Goal: Transaction & Acquisition: Purchase product/service

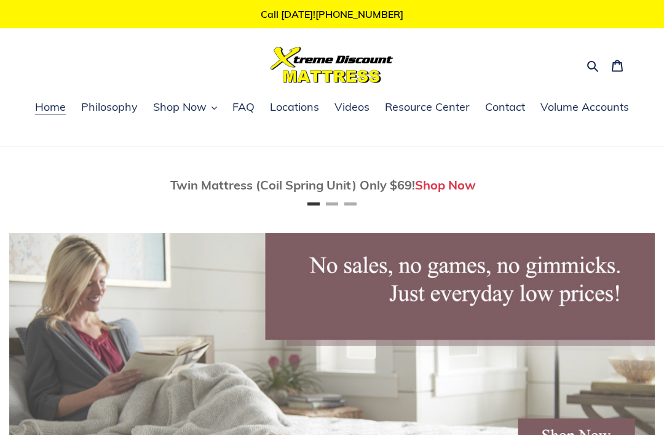
click at [197, 112] on span "Shop Now" at bounding box center [179, 107] width 53 height 15
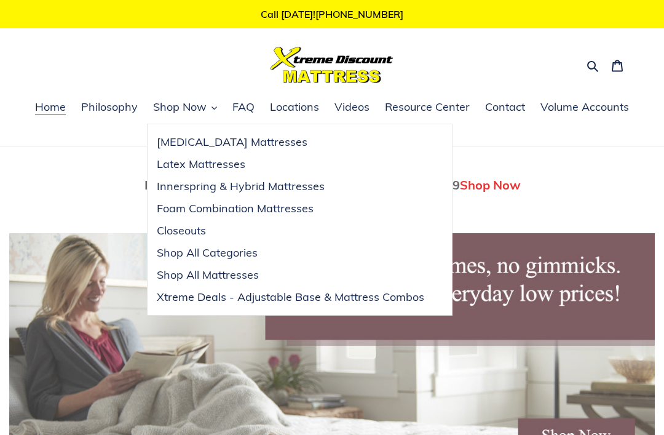
scroll to position [0, 646]
click at [243, 255] on span "Shop All Categories" at bounding box center [207, 252] width 101 height 15
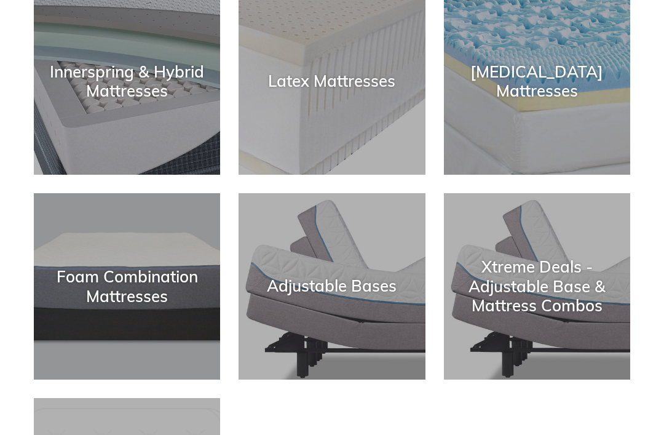
scroll to position [251, 0]
click at [559, 300] on div "Xtreme Deals - Adjustable Base & Mattress Combos" at bounding box center [537, 287] width 186 height 58
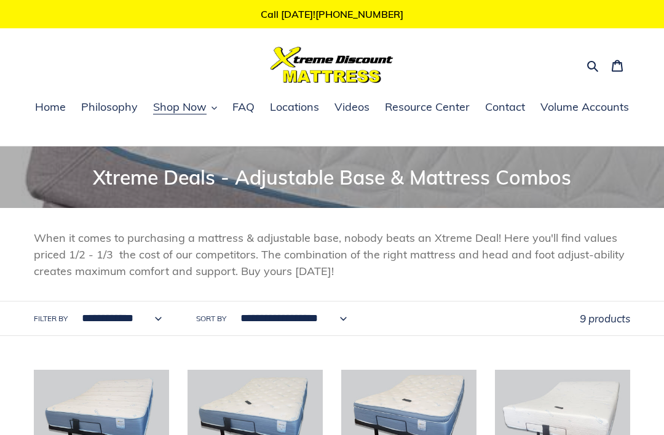
click at [198, 114] on span "Shop Now" at bounding box center [179, 107] width 53 height 15
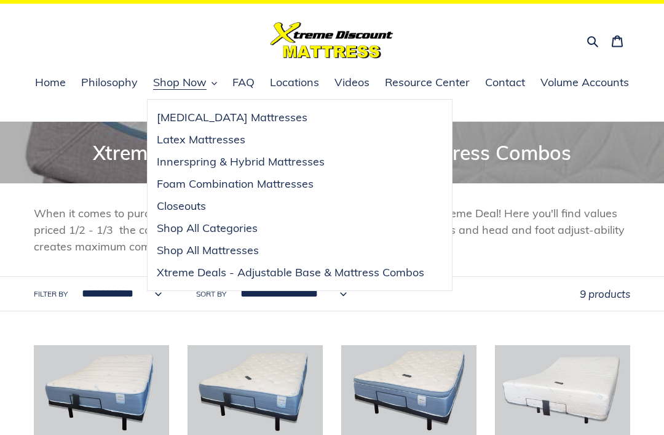
scroll to position [23, 0]
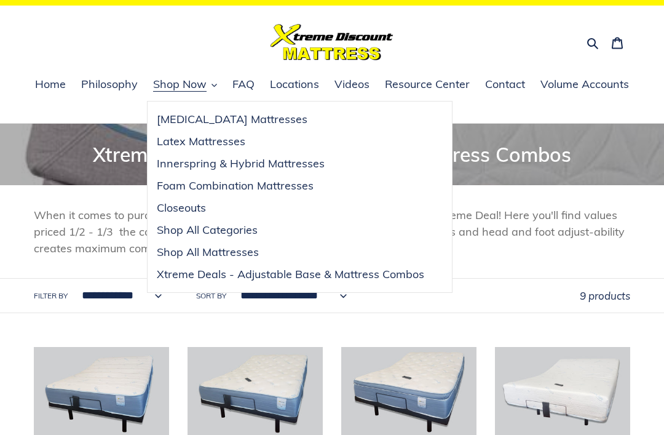
click at [400, 279] on span "Xtreme Deals - Adjustable Base & Mattress Combos" at bounding box center [290, 274] width 267 height 15
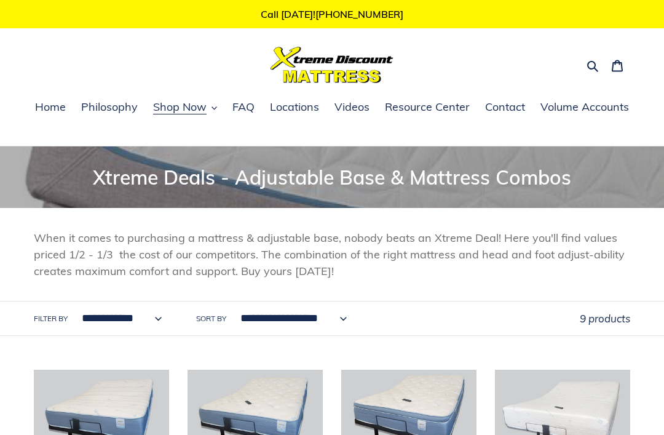
click at [200, 111] on span "Shop Now" at bounding box center [179, 107] width 53 height 15
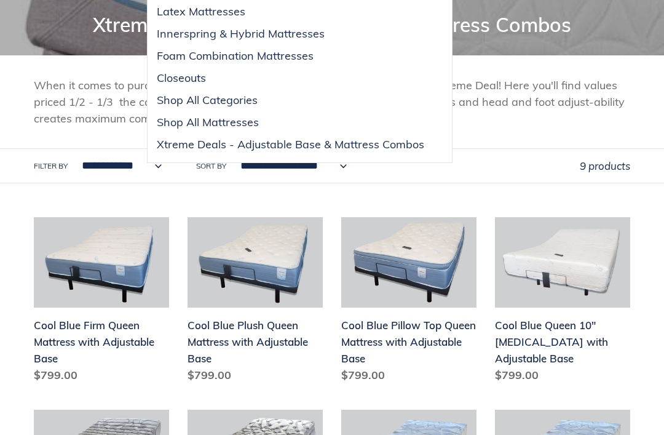
scroll to position [152, 0]
